Goal: Information Seeking & Learning: Learn about a topic

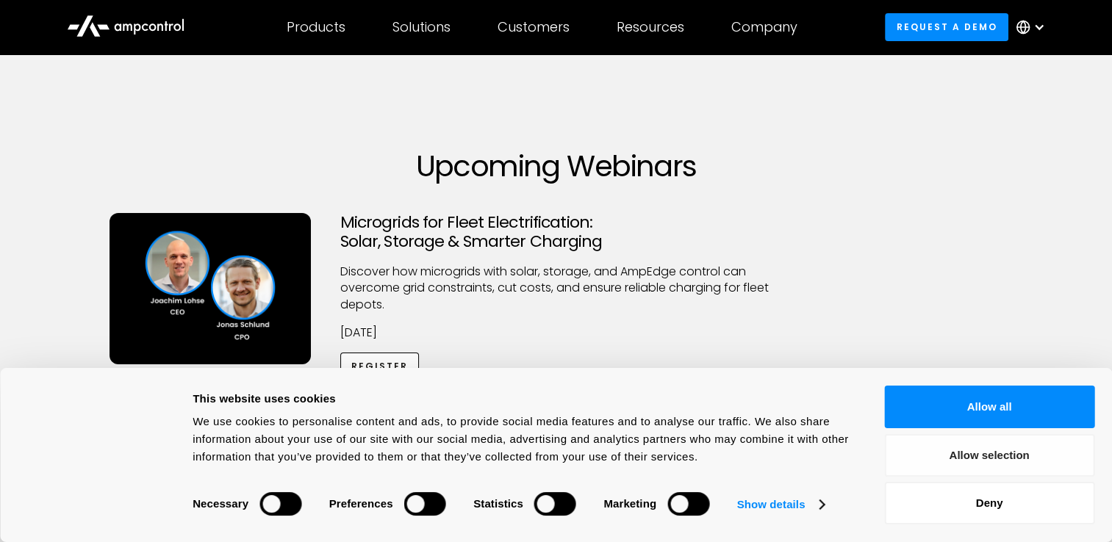
click at [983, 459] on button "Allow selection" at bounding box center [989, 455] width 210 height 43
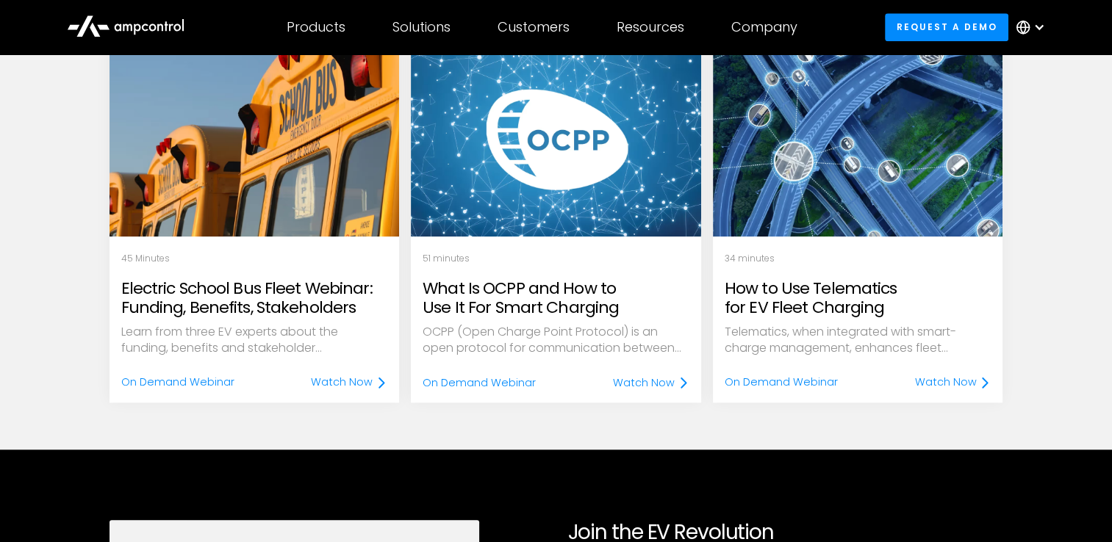
scroll to position [1470, 0]
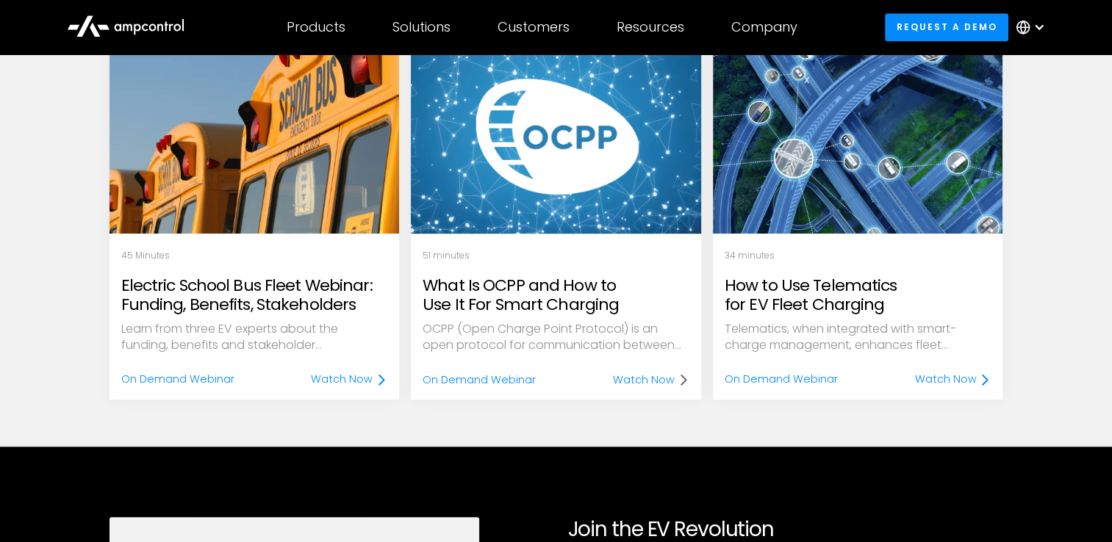
click at [636, 373] on div "Watch Now" at bounding box center [644, 380] width 62 height 16
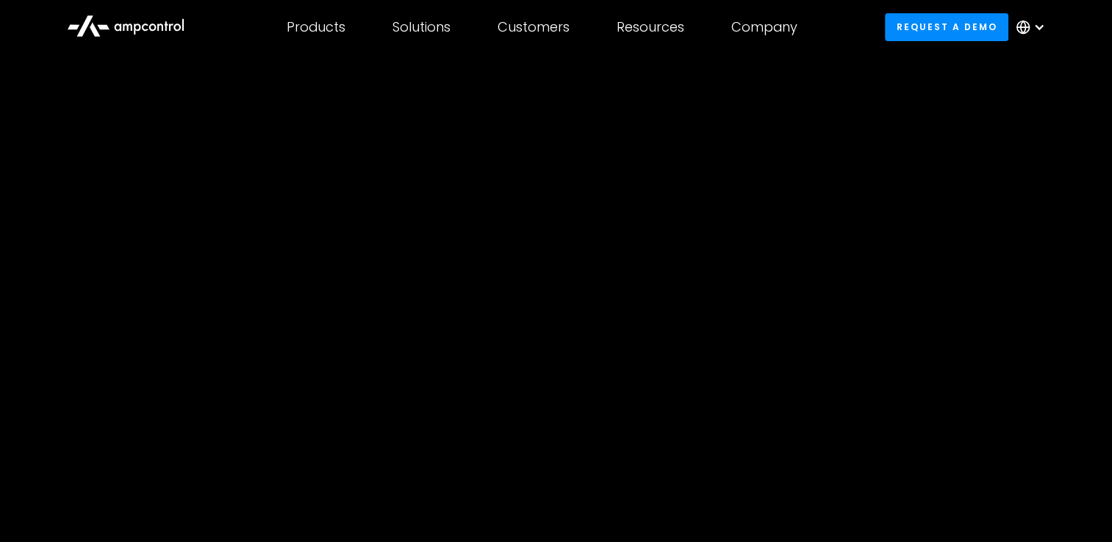
scroll to position [294, 0]
